Goal: Navigation & Orientation: Find specific page/section

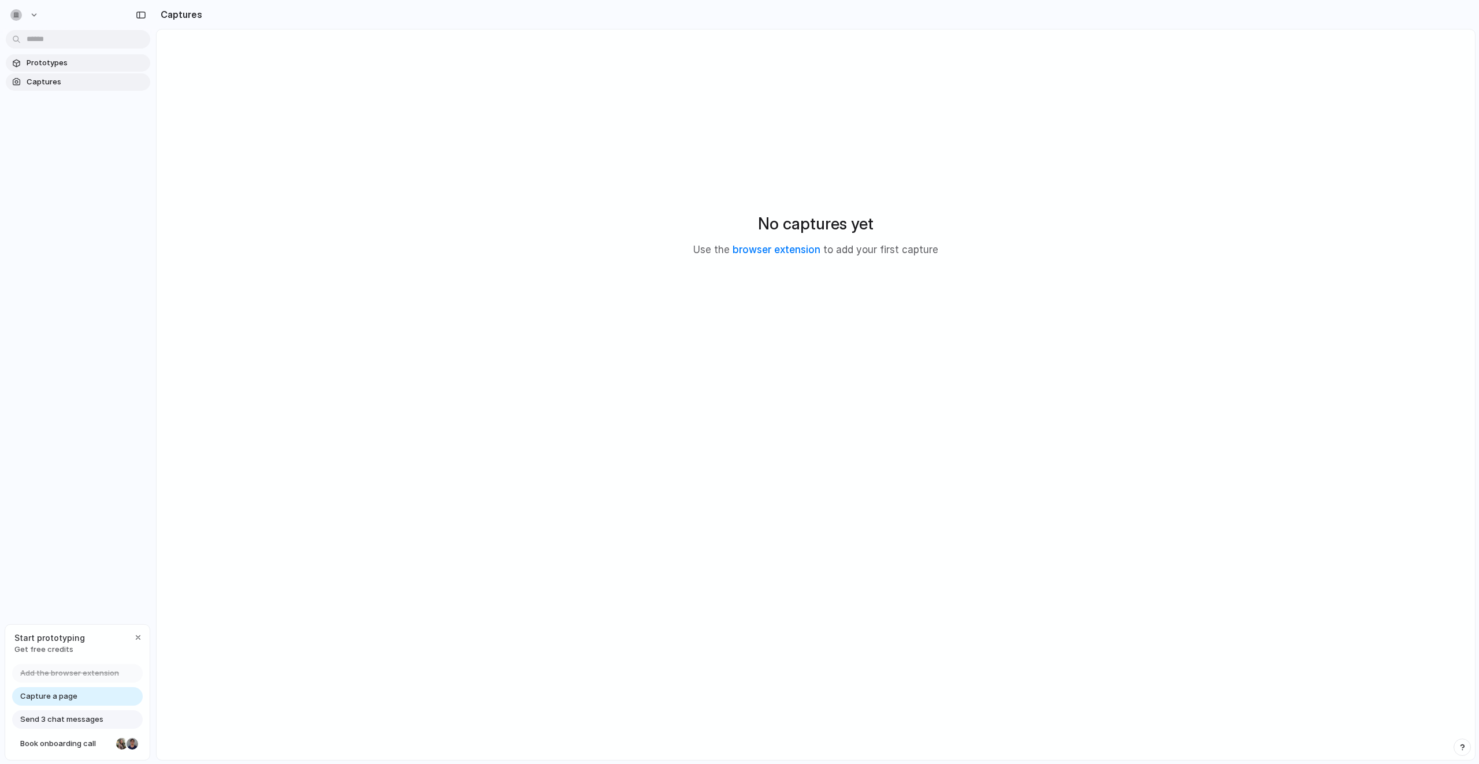
click at [61, 66] on span "Prototypes" at bounding box center [86, 63] width 119 height 12
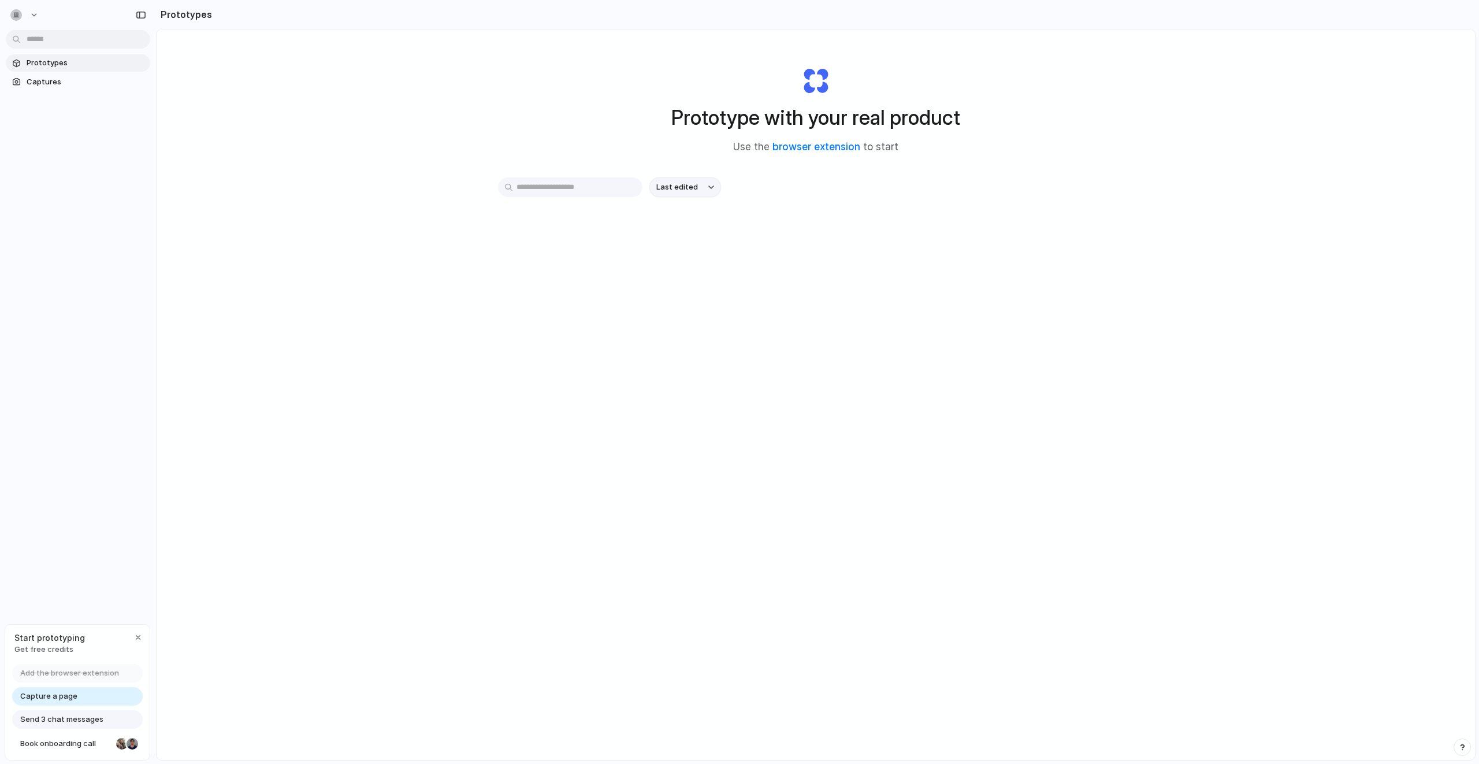
click at [693, 189] on span "Last edited" at bounding box center [677, 187] width 42 height 12
click at [692, 236] on span "Last created" at bounding box center [677, 232] width 47 height 12
click at [82, 66] on span "Prototypes" at bounding box center [86, 63] width 119 height 12
click at [21, 13] on div "button" at bounding box center [16, 15] width 12 height 12
click at [47, 40] on span "Settings" at bounding box center [43, 41] width 32 height 12
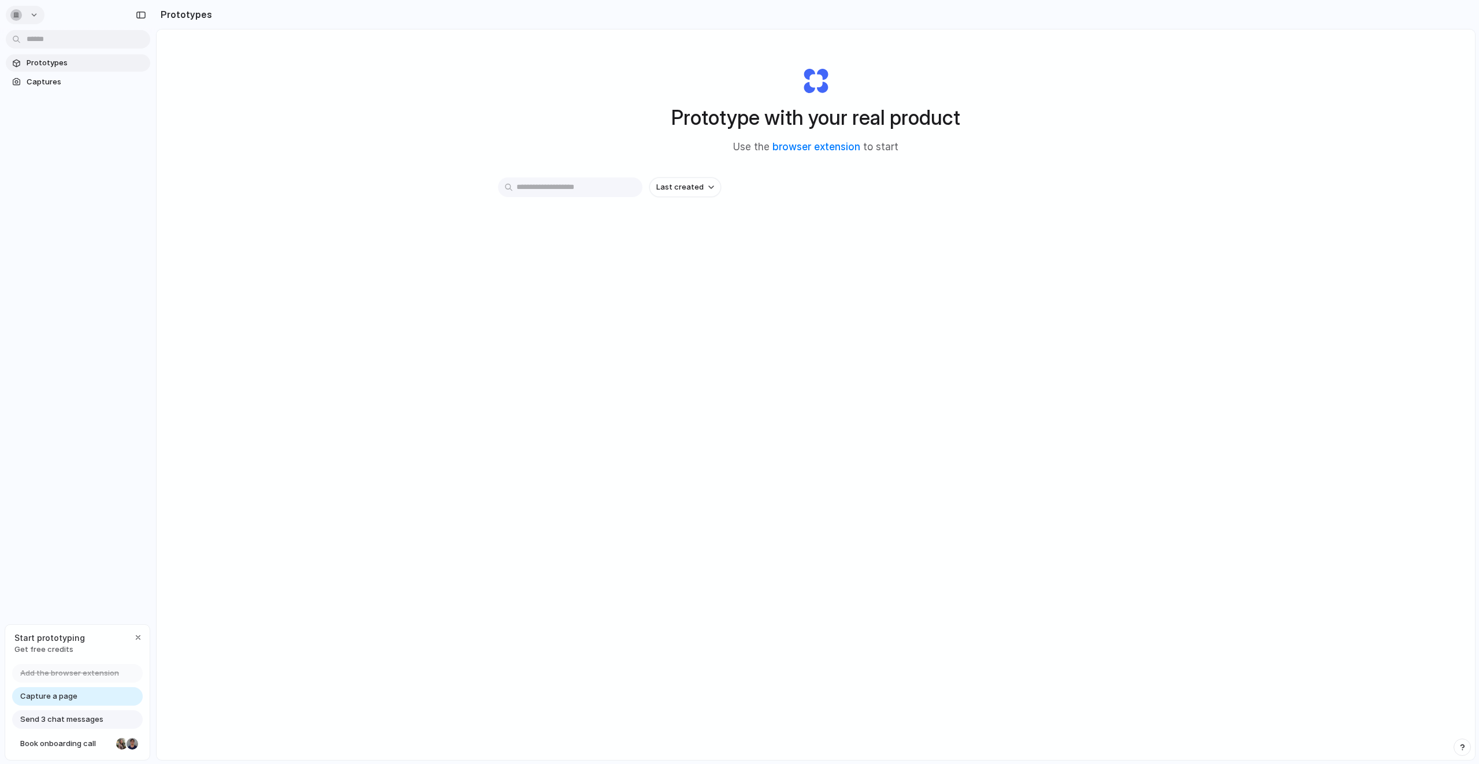
click at [26, 14] on div "button" at bounding box center [18, 15] width 16 height 12
click at [32, 39] on span "Settings" at bounding box center [43, 41] width 32 height 12
click at [29, 17] on button "button" at bounding box center [25, 15] width 39 height 18
click at [43, 52] on li "Invite members" at bounding box center [56, 59] width 96 height 18
click at [80, 76] on span "Captures" at bounding box center [86, 82] width 119 height 12
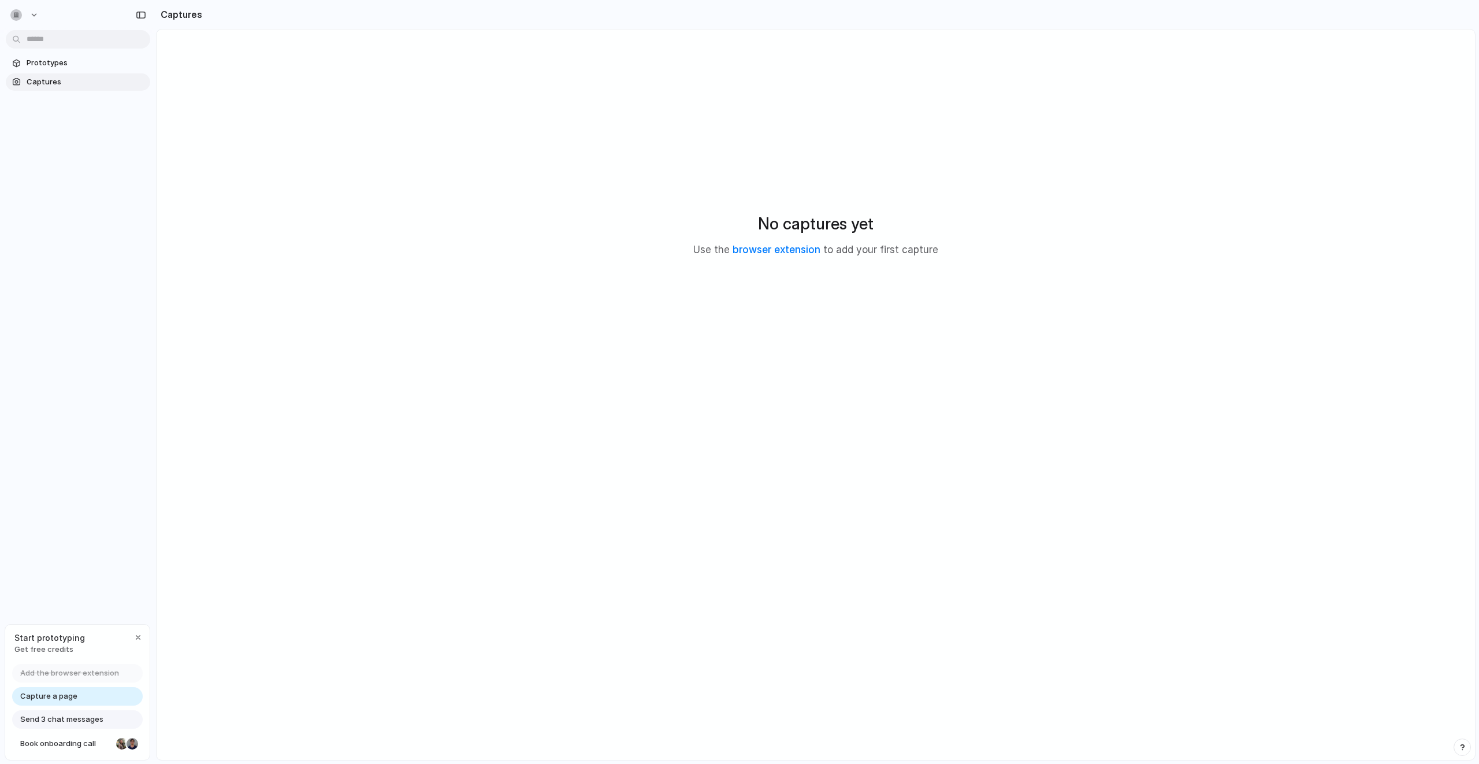
click at [96, 696] on link "Capture a page" at bounding box center [77, 696] width 131 height 18
click at [31, 64] on span "Prototypes" at bounding box center [86, 63] width 119 height 12
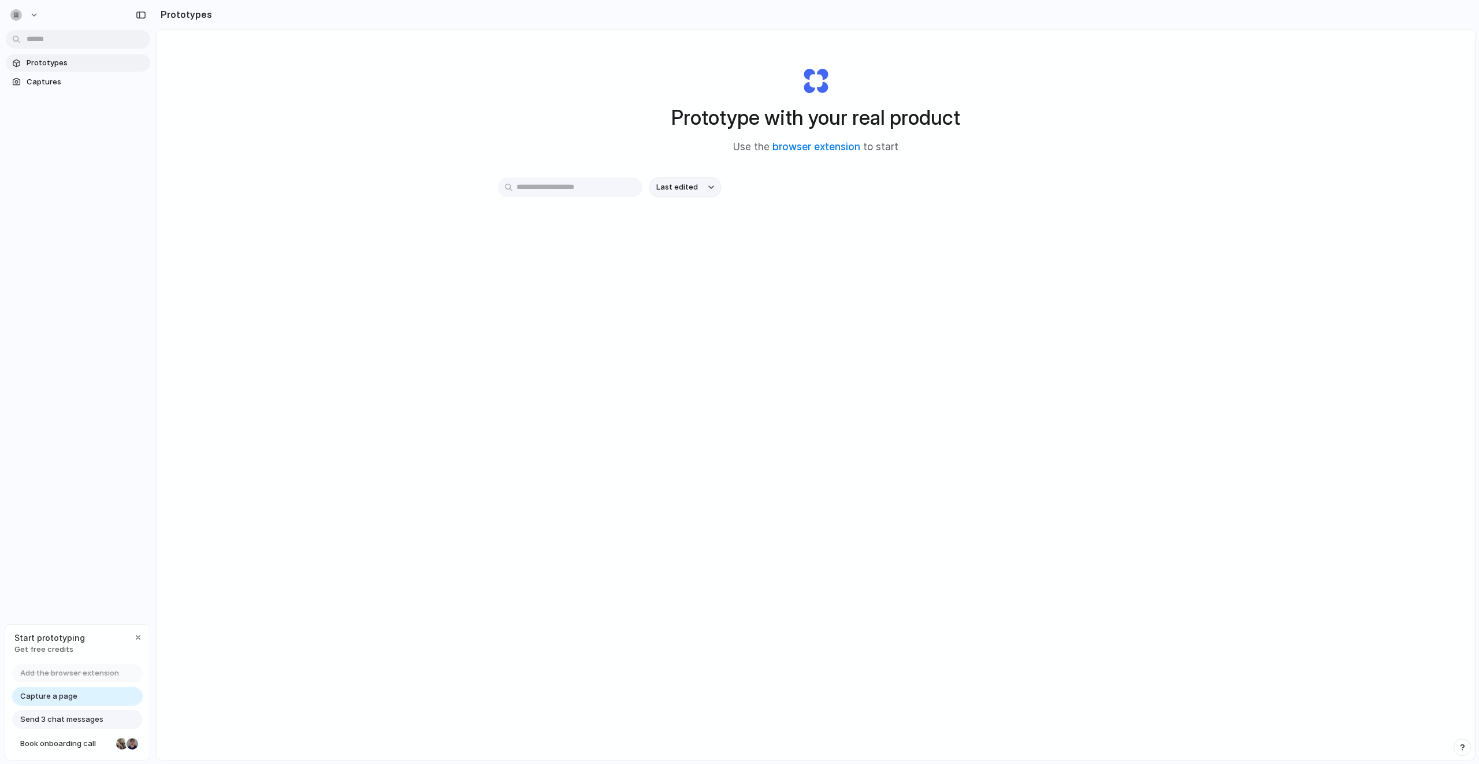
click at [678, 182] on span "Last edited" at bounding box center [677, 187] width 42 height 12
click at [1414, 68] on div "Last edited Last created Alphabetical" at bounding box center [739, 382] width 1479 height 764
click at [97, 717] on span "Send 3 chat messages" at bounding box center [61, 719] width 83 height 12
click at [46, 94] on div "Prototypes Captures" at bounding box center [78, 121] width 156 height 242
click at [47, 81] on span "Captures" at bounding box center [86, 82] width 119 height 12
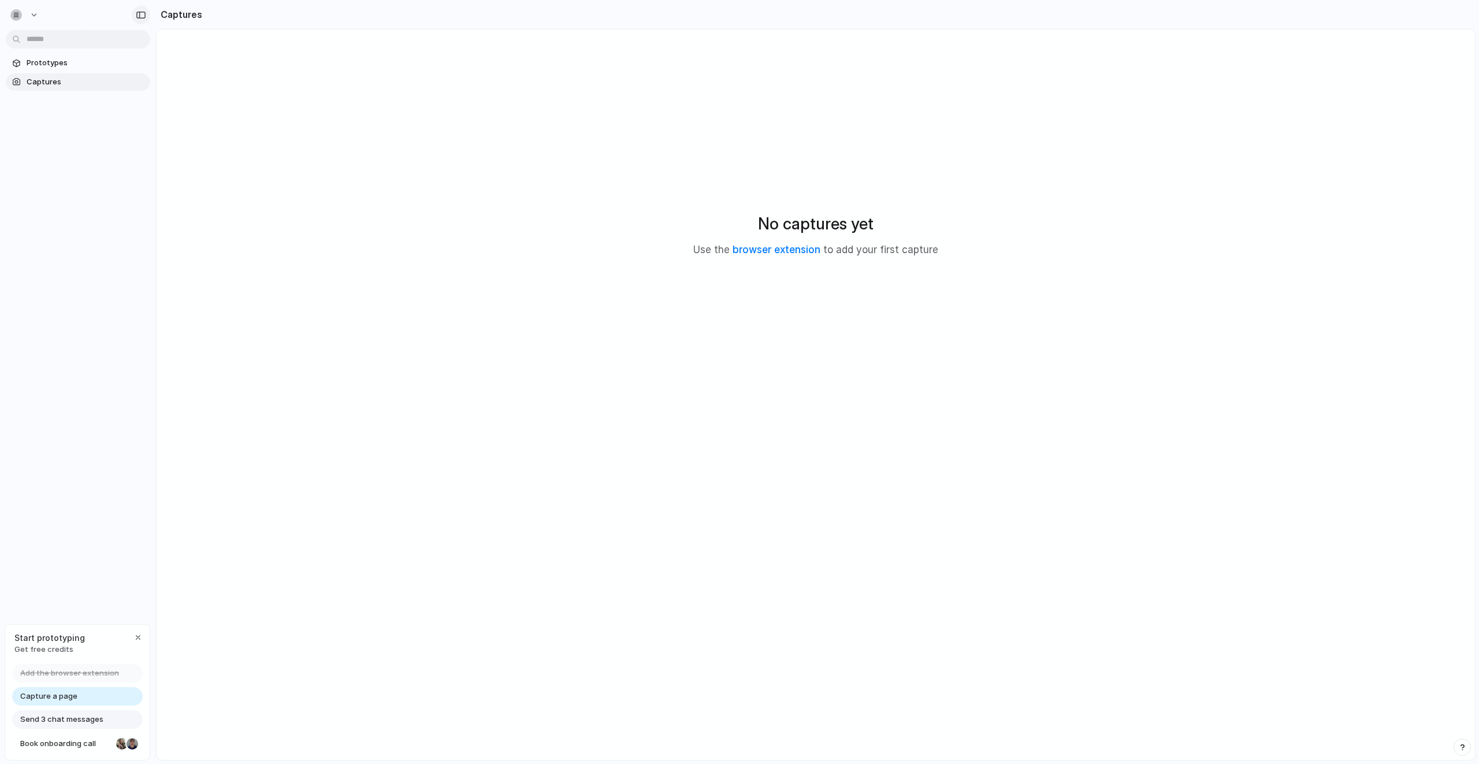
click at [137, 15] on div "button" at bounding box center [141, 15] width 10 height 8
click at [18, 13] on div "button" at bounding box center [16, 15] width 12 height 12
click at [131, 149] on span "Forest" at bounding box center [123, 152] width 24 height 12
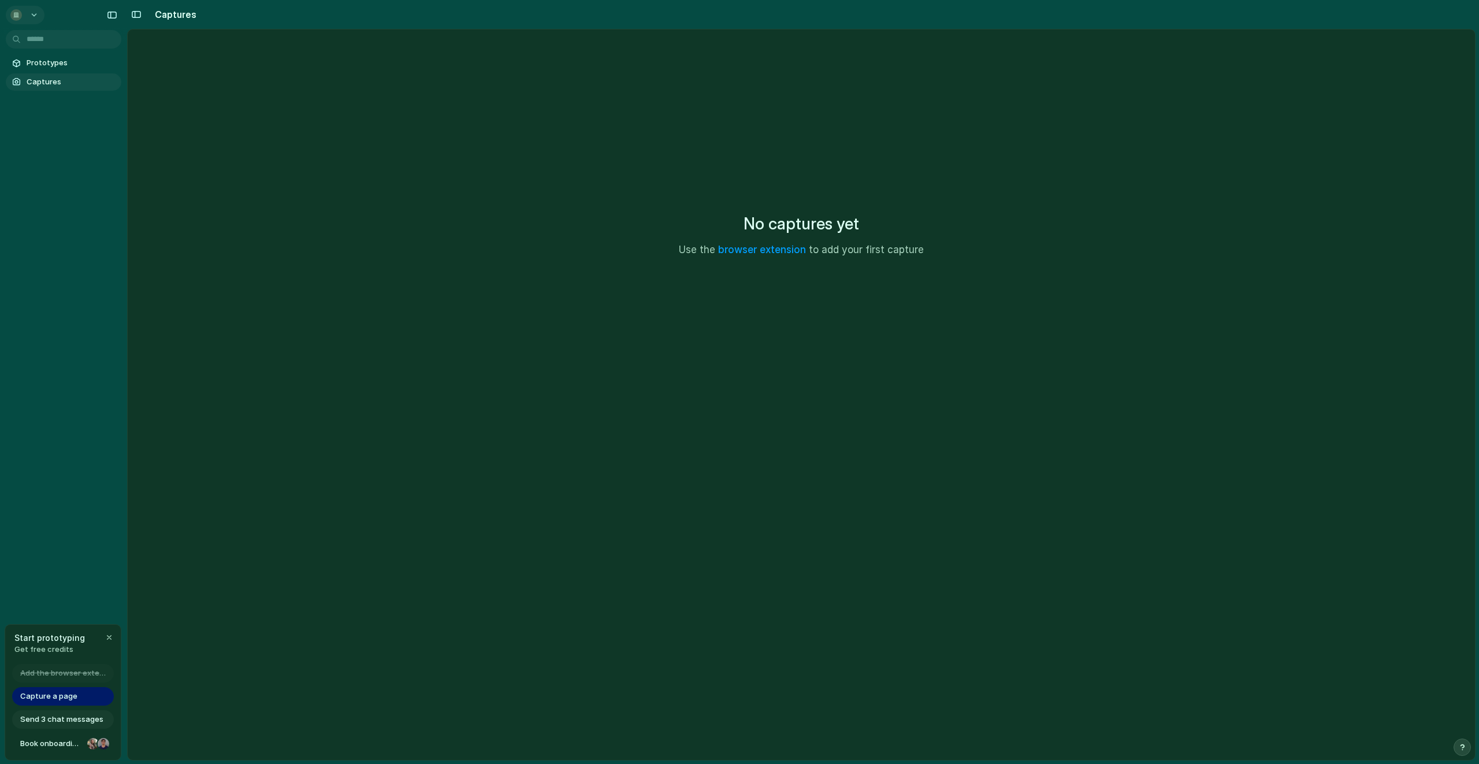
click at [29, 20] on button "button" at bounding box center [25, 15] width 39 height 18
click at [121, 79] on span "System" at bounding box center [125, 78] width 28 height 12
